Goal: Information Seeking & Learning: Learn about a topic

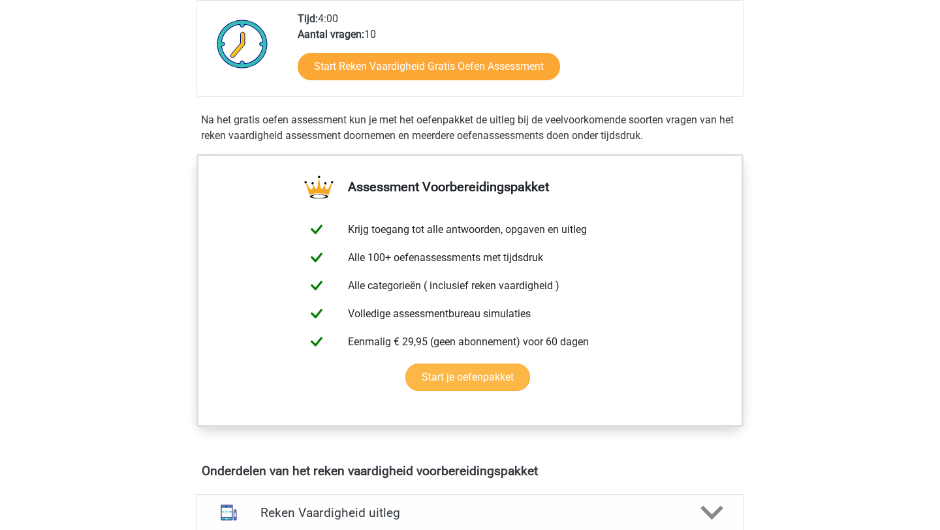
scroll to position [313, 0]
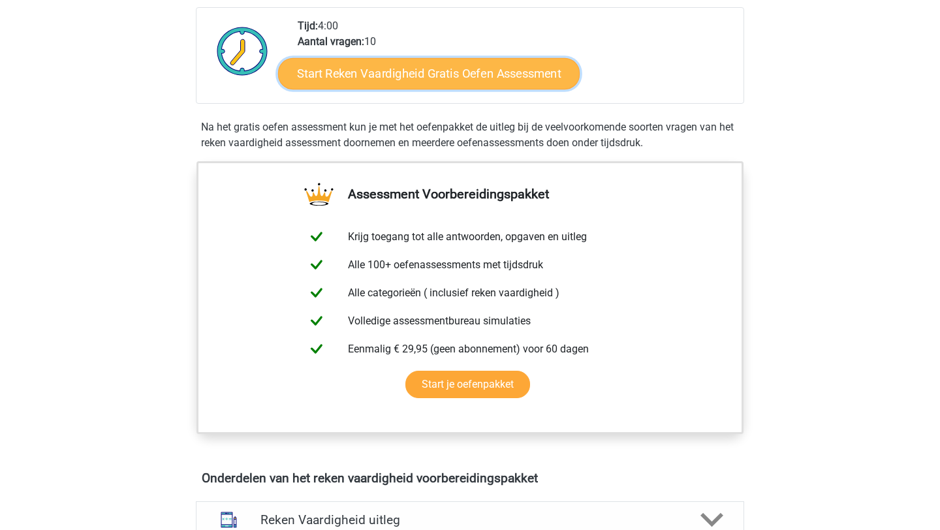
click at [393, 78] on link "Start Reken Vaardigheid Gratis Oefen Assessment" at bounding box center [428, 72] width 301 height 31
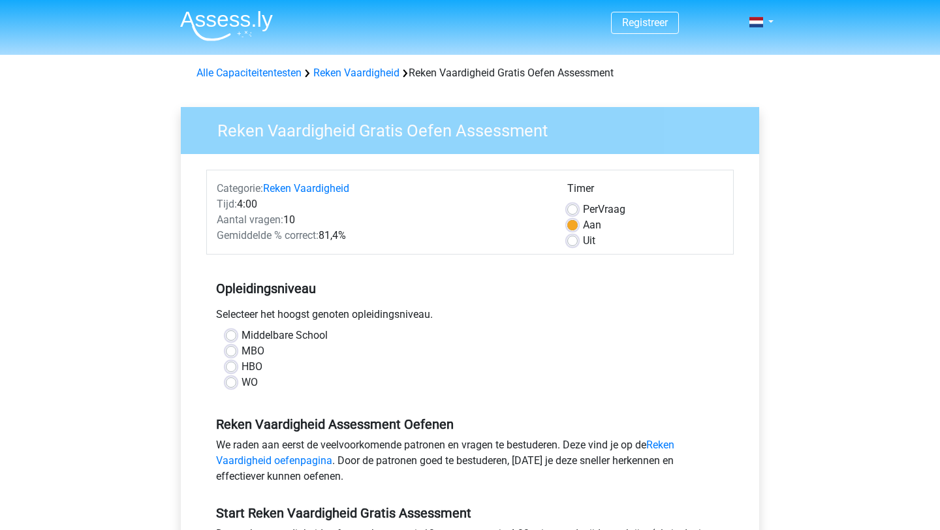
click at [583, 244] on label "Uit" at bounding box center [589, 241] width 12 height 16
click at [575, 244] on input "Uit" at bounding box center [572, 239] width 10 height 13
radio input "true"
click at [241, 382] on label "WO" at bounding box center [249, 383] width 16 height 16
click at [236, 382] on input "WO" at bounding box center [231, 381] width 10 height 13
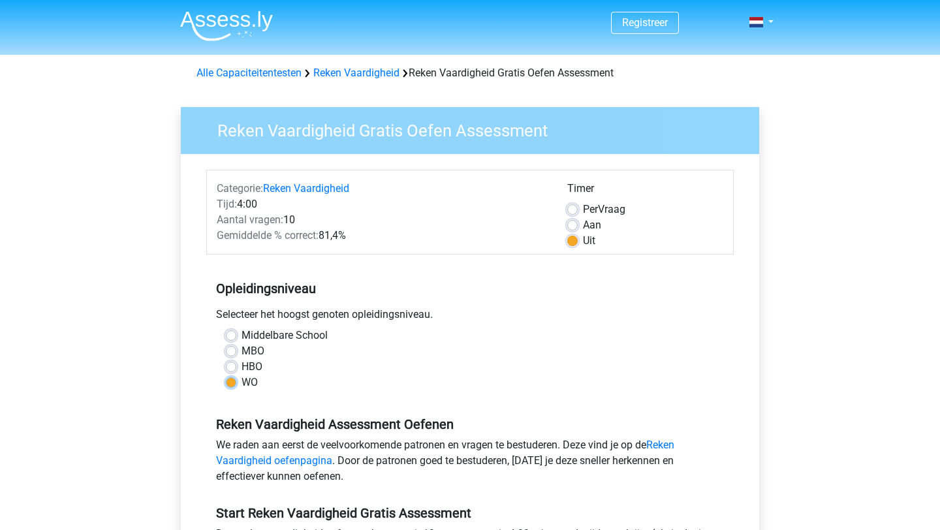
radio input "true"
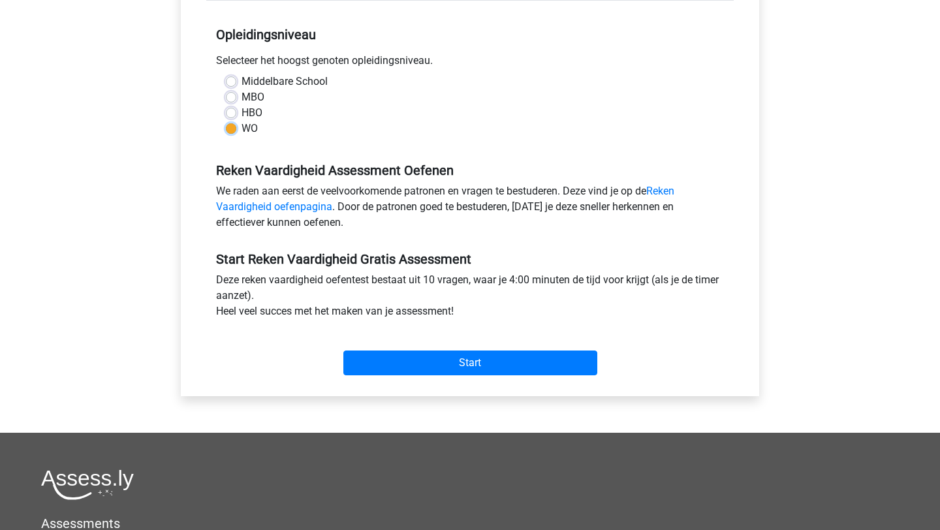
scroll to position [279, 0]
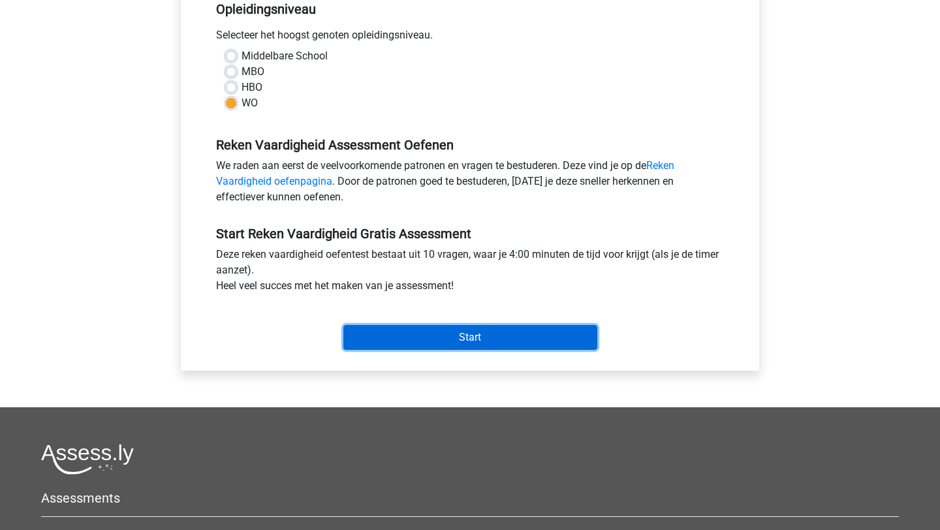
click at [420, 340] on input "Start" at bounding box center [470, 337] width 254 height 25
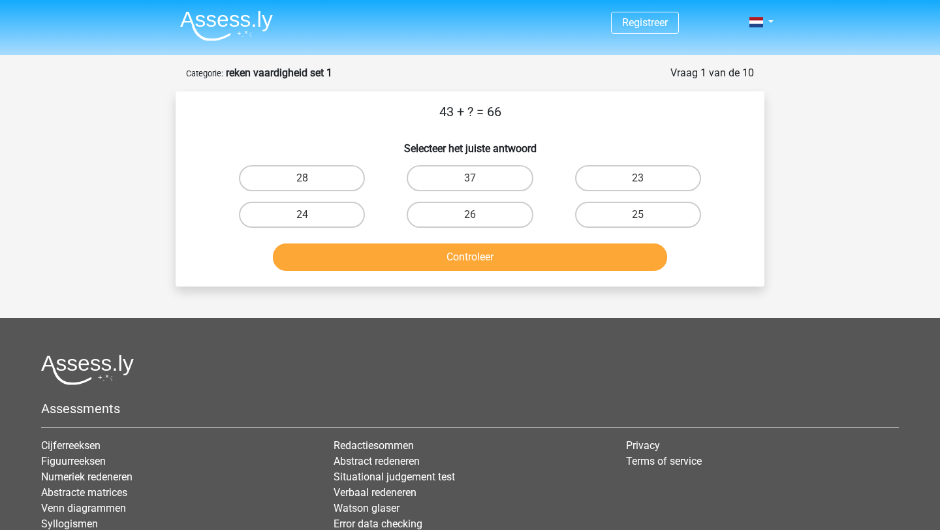
click at [637, 177] on div "23" at bounding box center [637, 178] width 157 height 26
click at [639, 177] on label "23" at bounding box center [638, 178] width 126 height 26
click at [639, 178] on input "23" at bounding box center [641, 182] width 8 height 8
radio input "true"
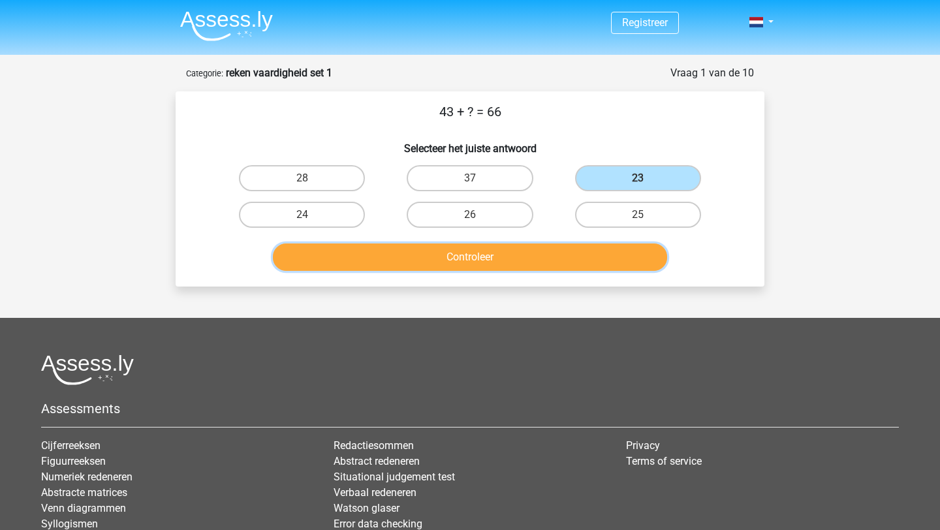
click at [569, 249] on button "Controleer" at bounding box center [470, 256] width 395 height 27
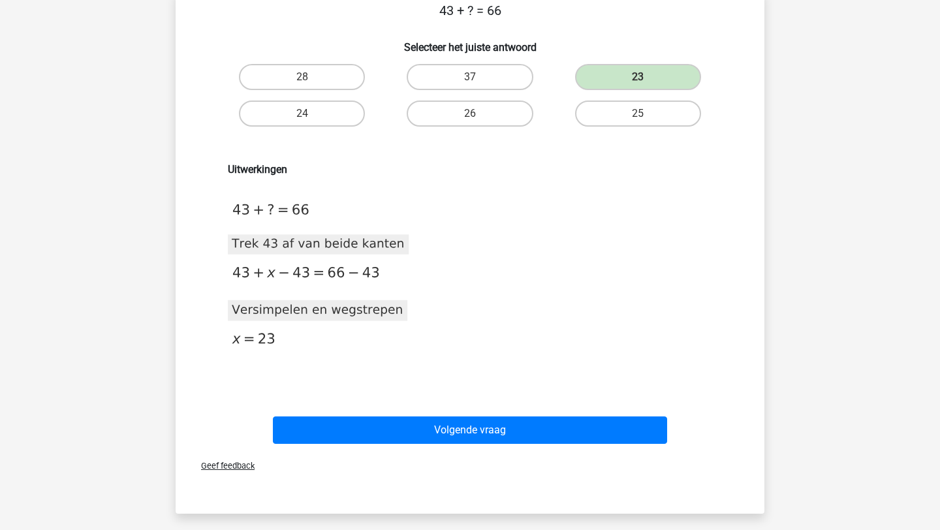
scroll to position [106, 0]
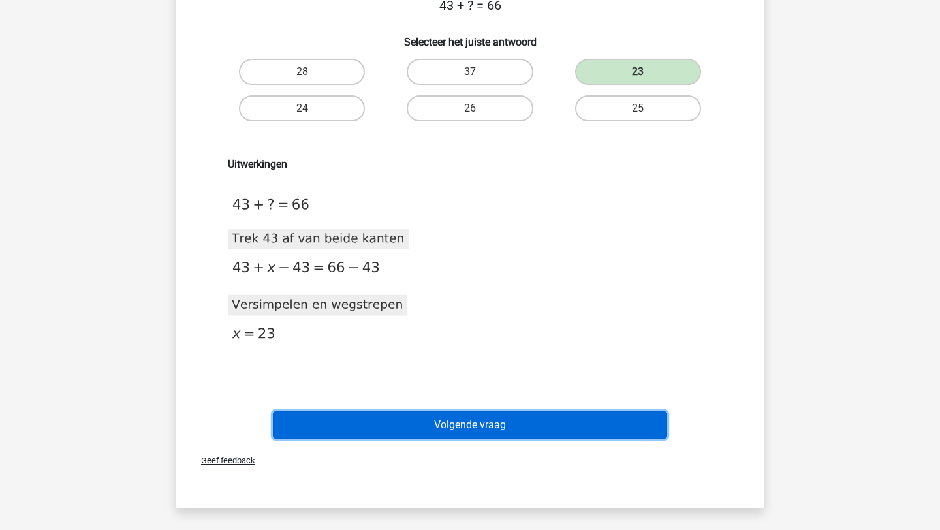
click at [536, 418] on button "Volgende vraag" at bounding box center [470, 424] width 395 height 27
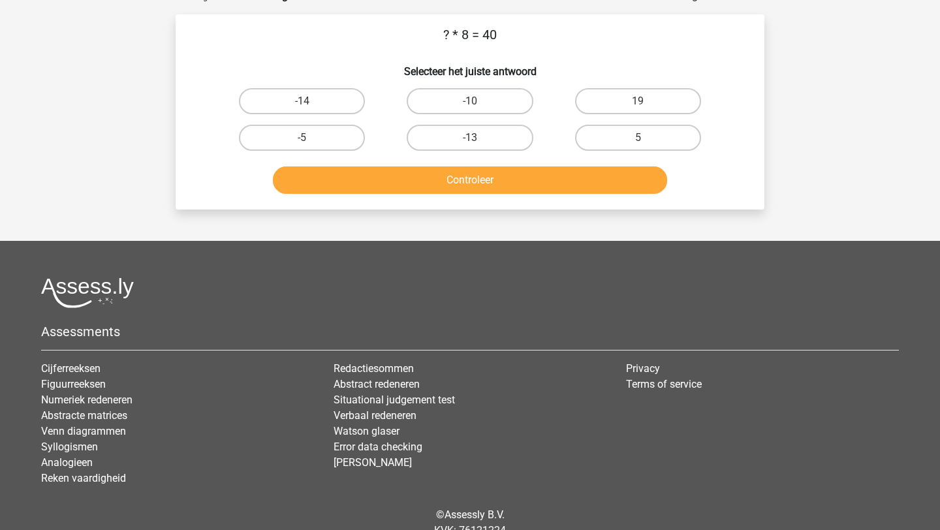
scroll to position [65, 0]
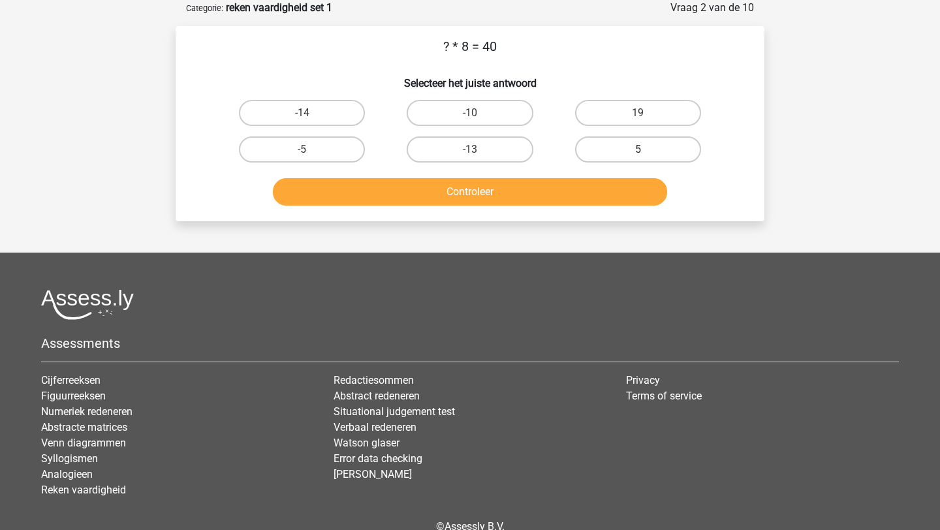
click at [690, 147] on label "5" at bounding box center [638, 149] width 126 height 26
click at [646, 149] on input "5" at bounding box center [641, 153] width 8 height 8
radio input "true"
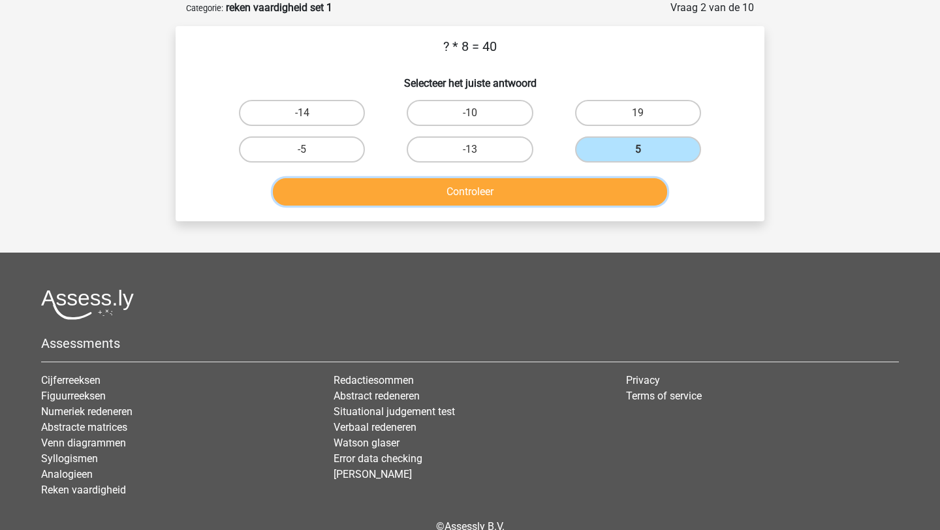
click at [614, 182] on button "Controleer" at bounding box center [470, 191] width 395 height 27
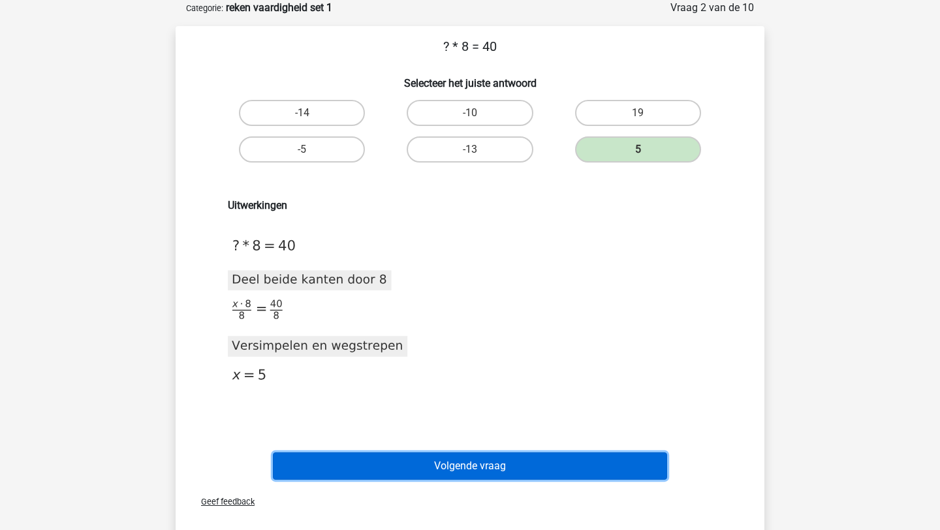
click at [494, 460] on button "Volgende vraag" at bounding box center [470, 465] width 395 height 27
